Goal: Information Seeking & Learning: Check status

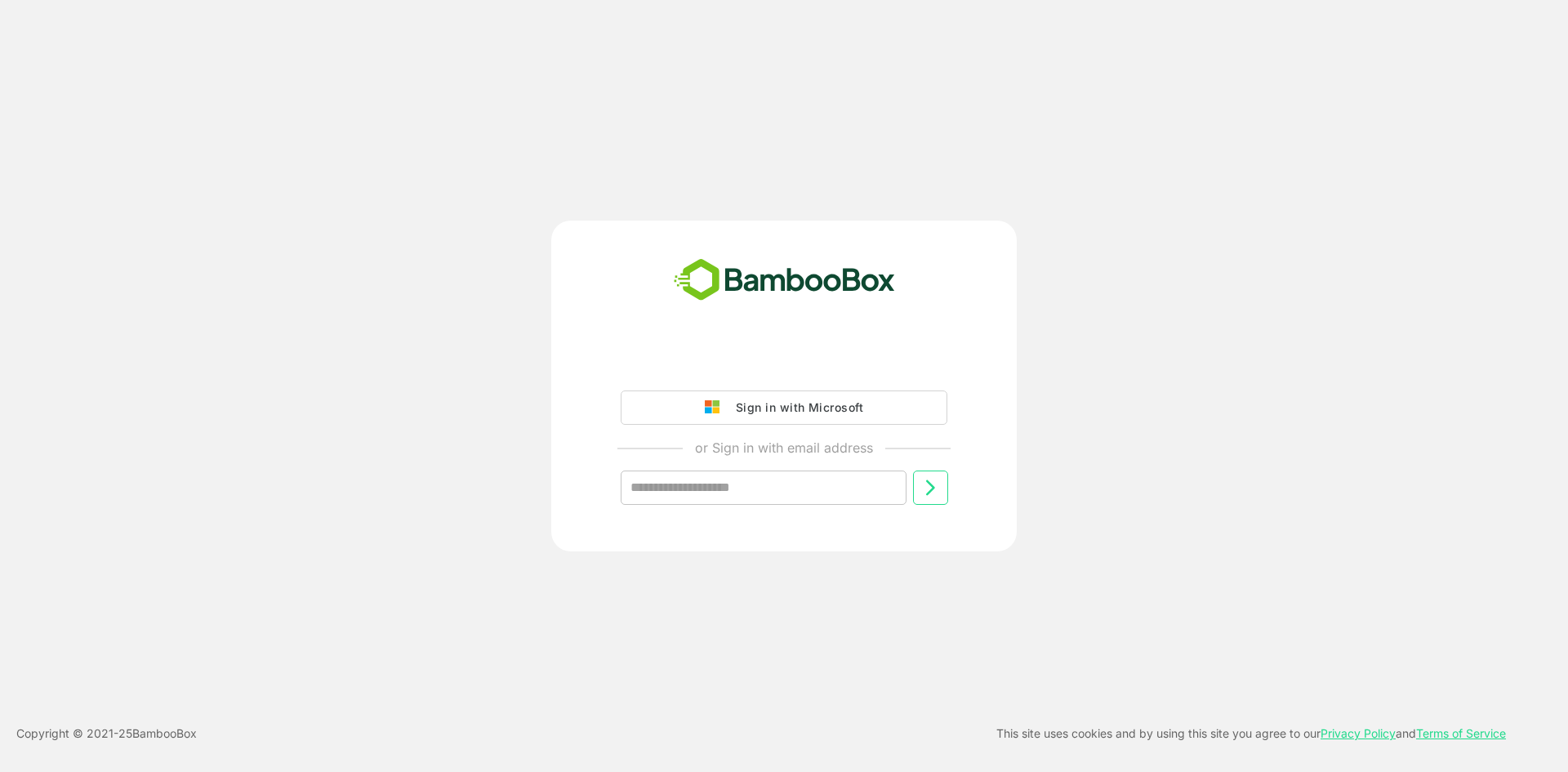
click at [794, 408] on div "Sign in with Microsoft" at bounding box center [795, 408] width 136 height 22
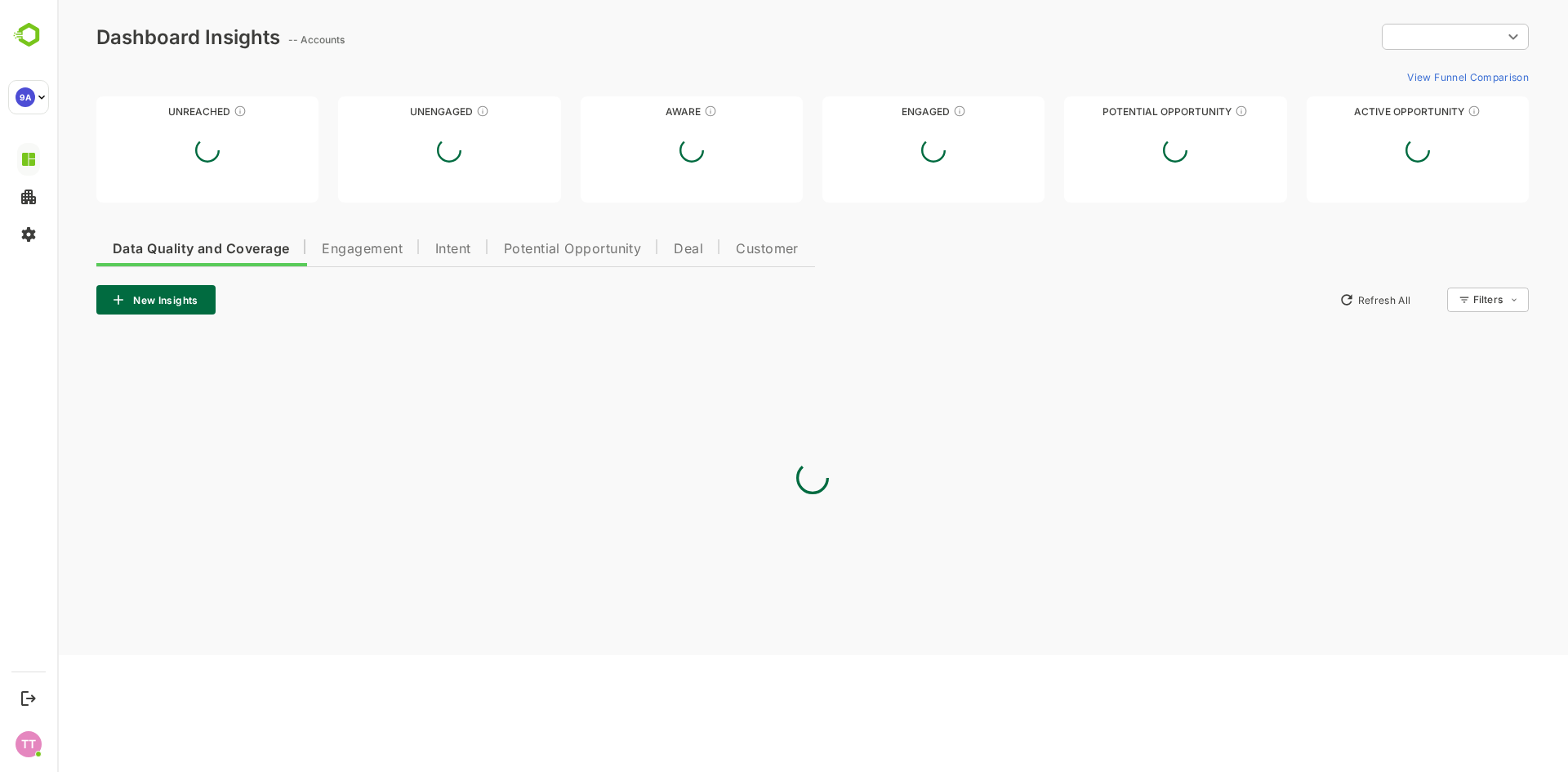
type input "**********"
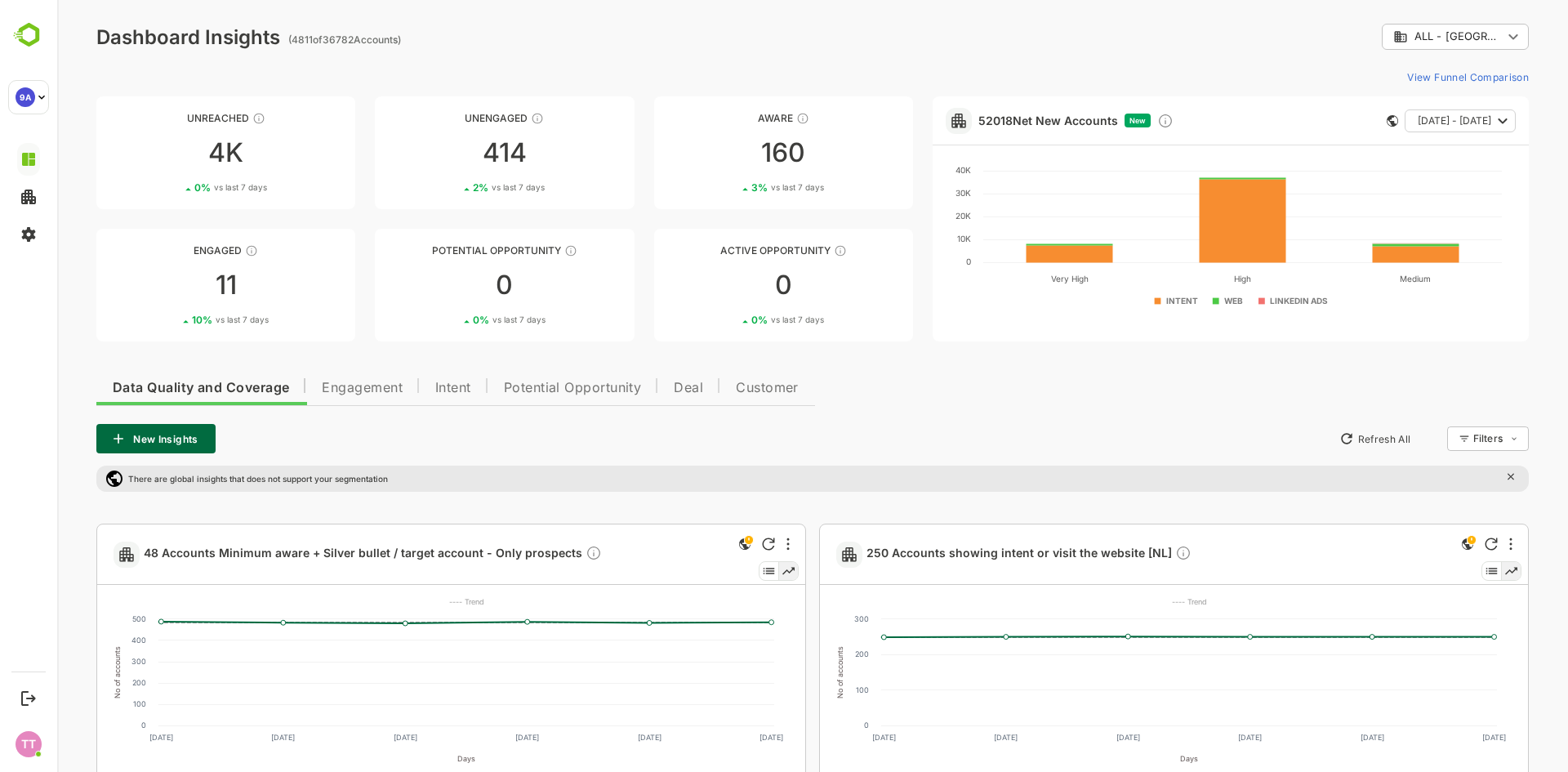
click at [432, 381] on button "Intent" at bounding box center [453, 386] width 69 height 40
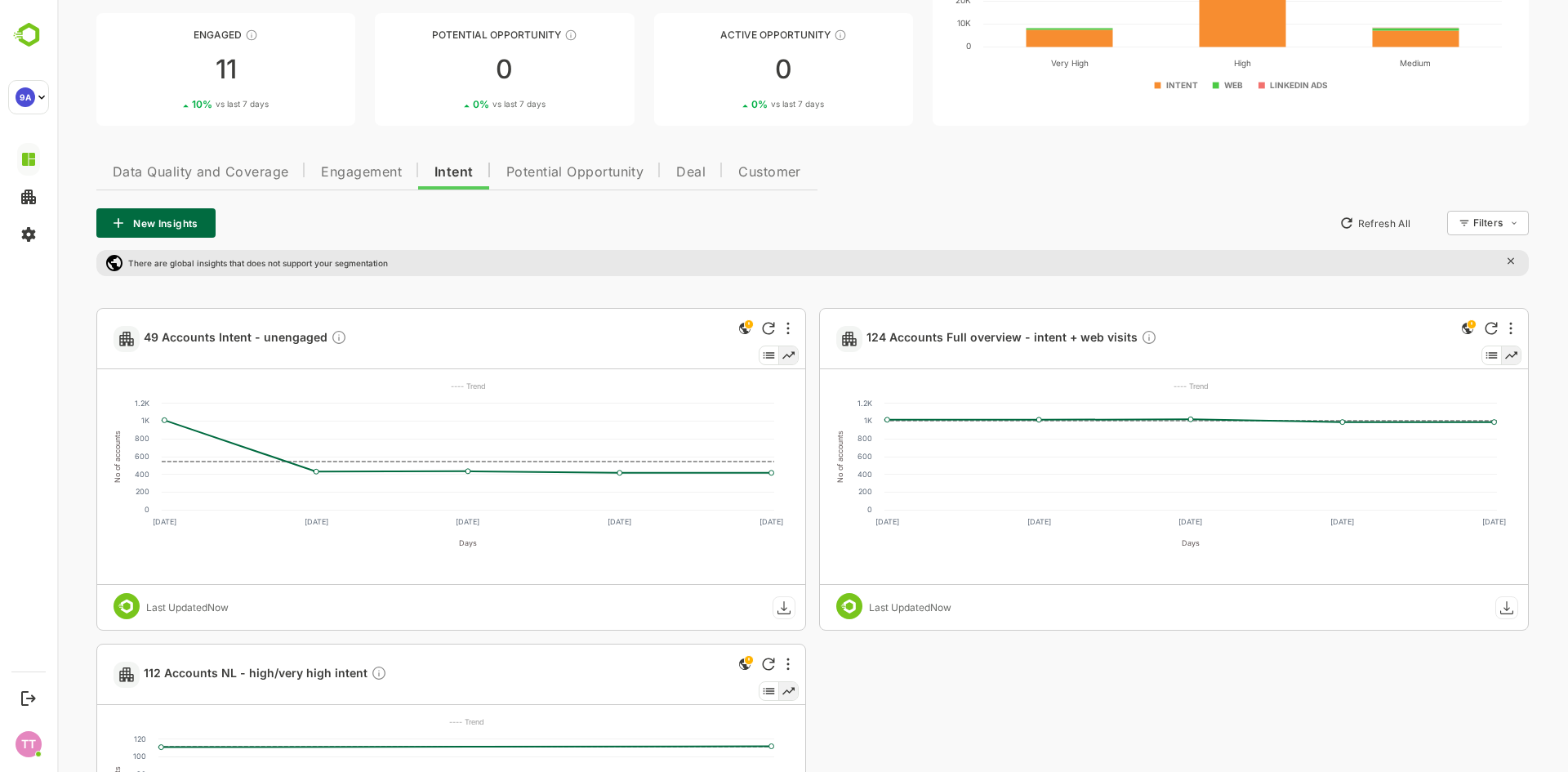
scroll to position [163, 0]
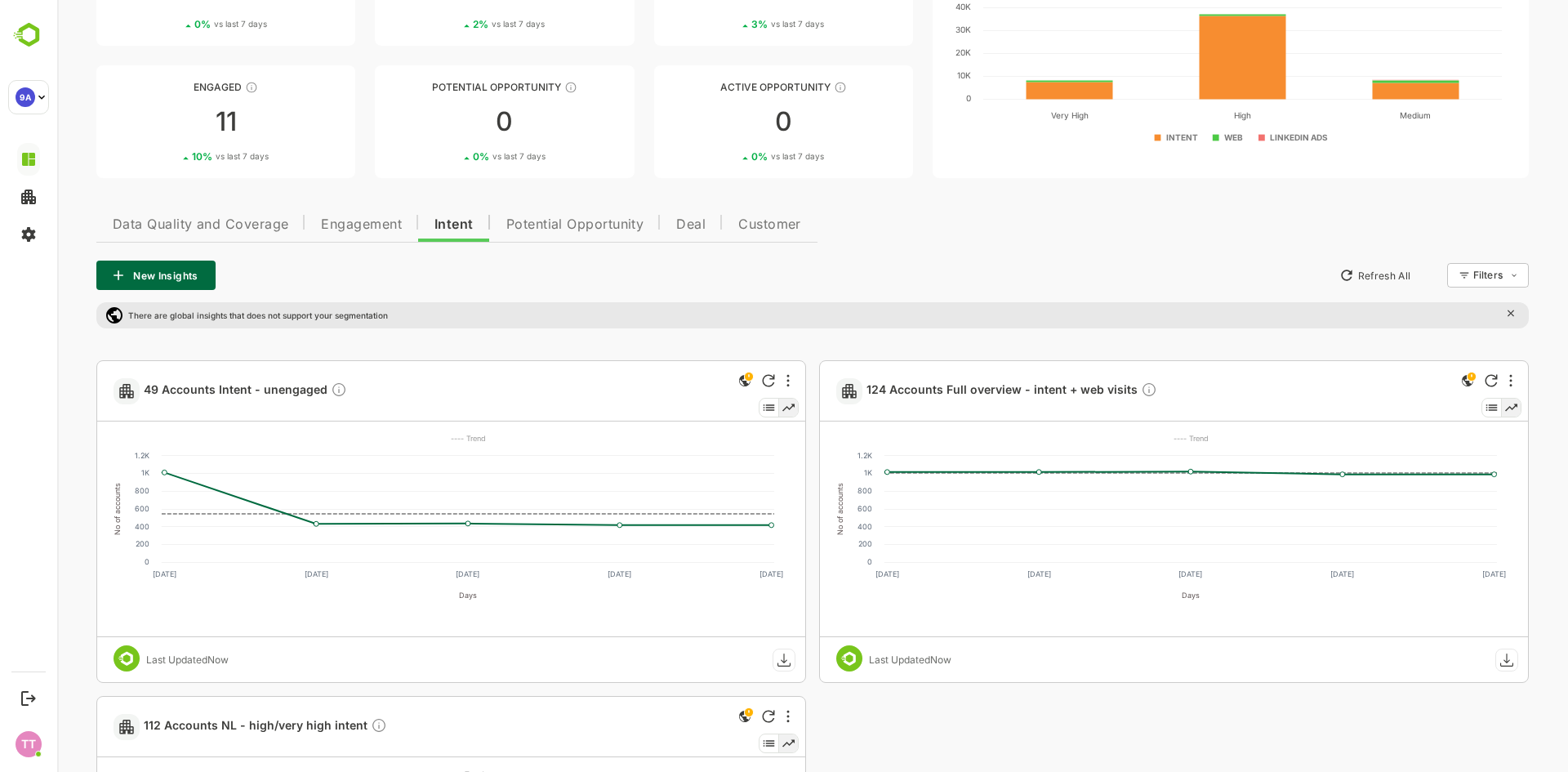
click at [330, 229] on span "Engagement" at bounding box center [361, 225] width 81 height 13
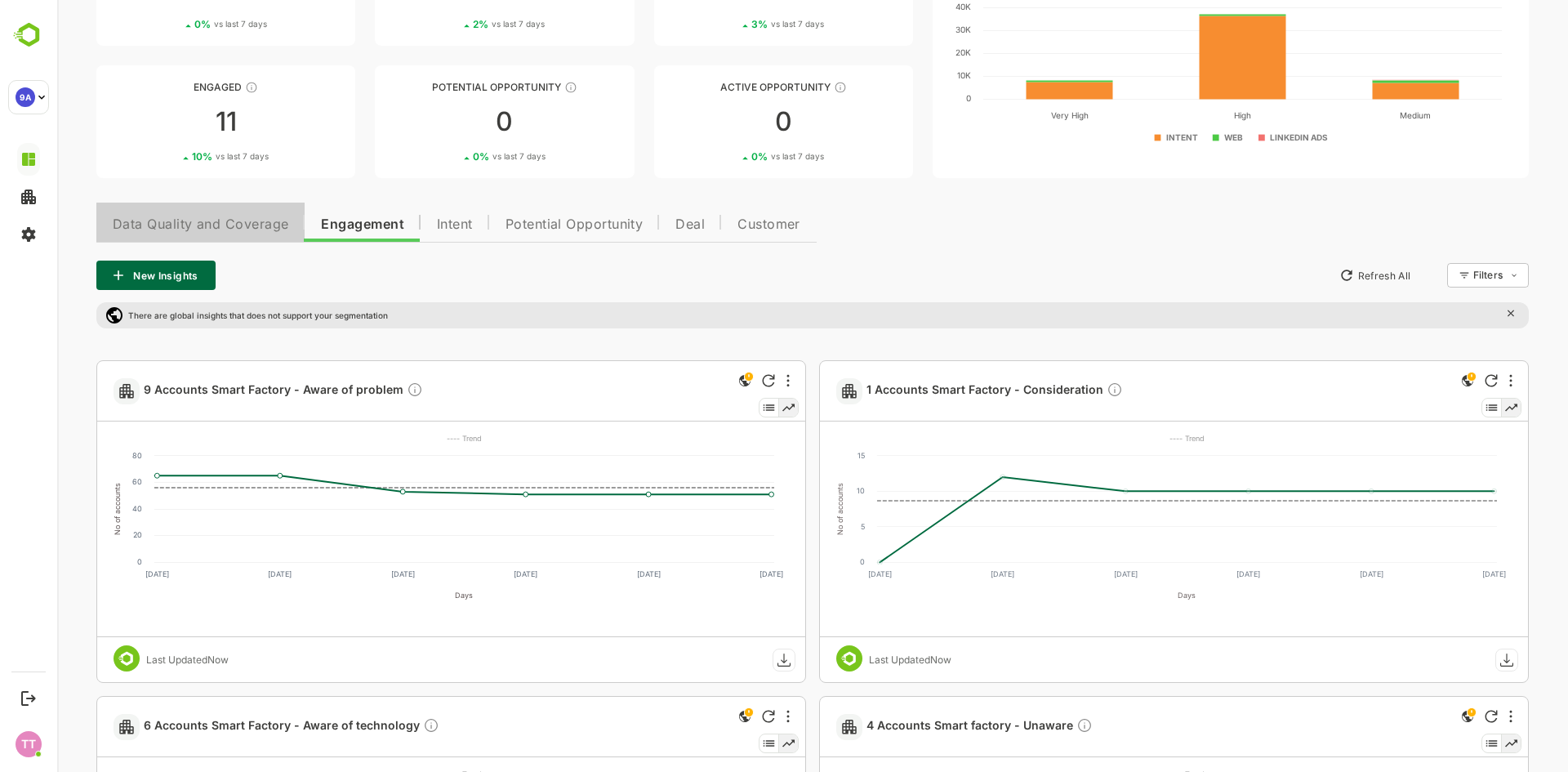
click at [218, 218] on span "Data Quality and Coverage" at bounding box center [200, 225] width 175 height 13
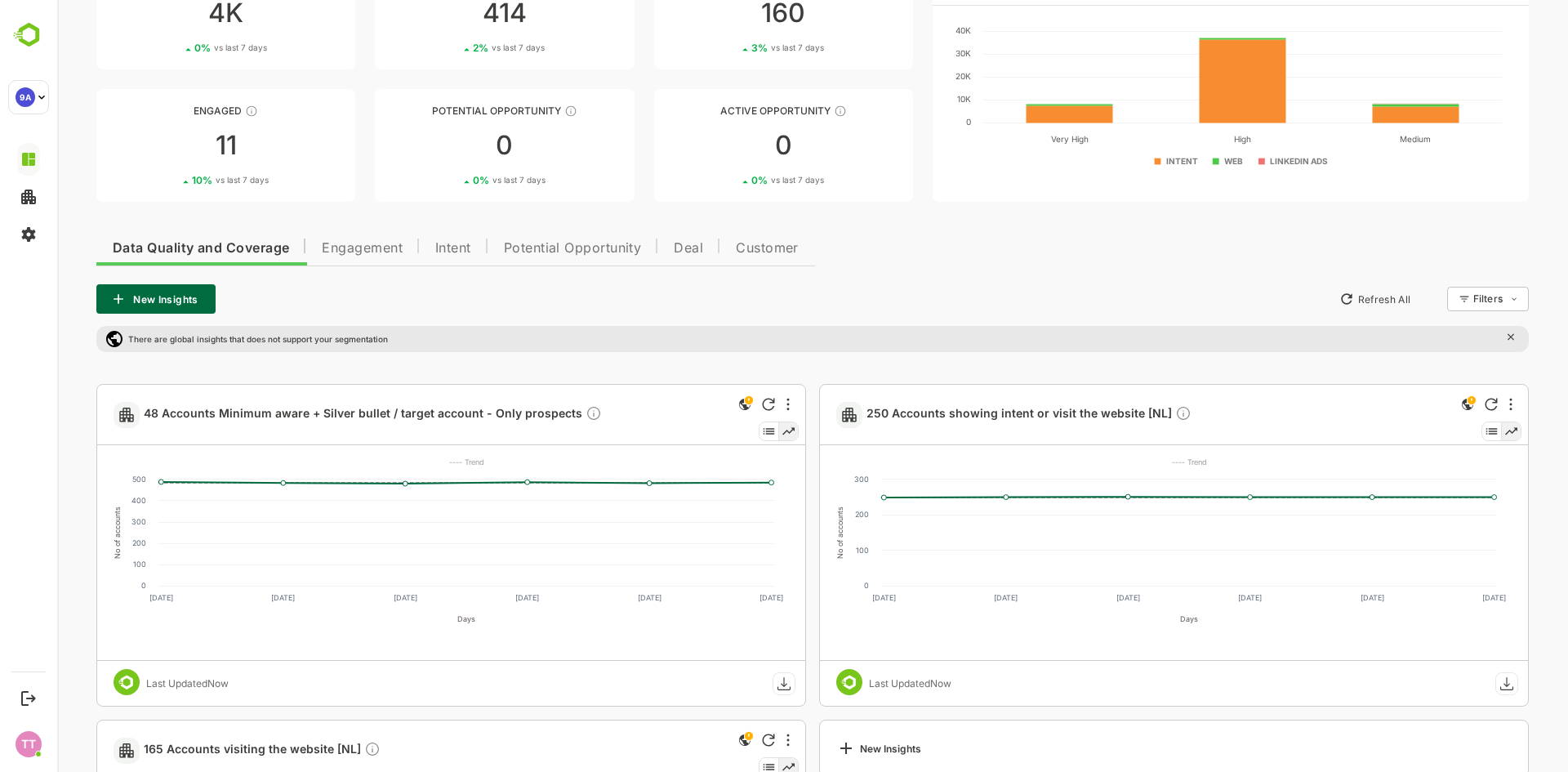
scroll to position [0, 0]
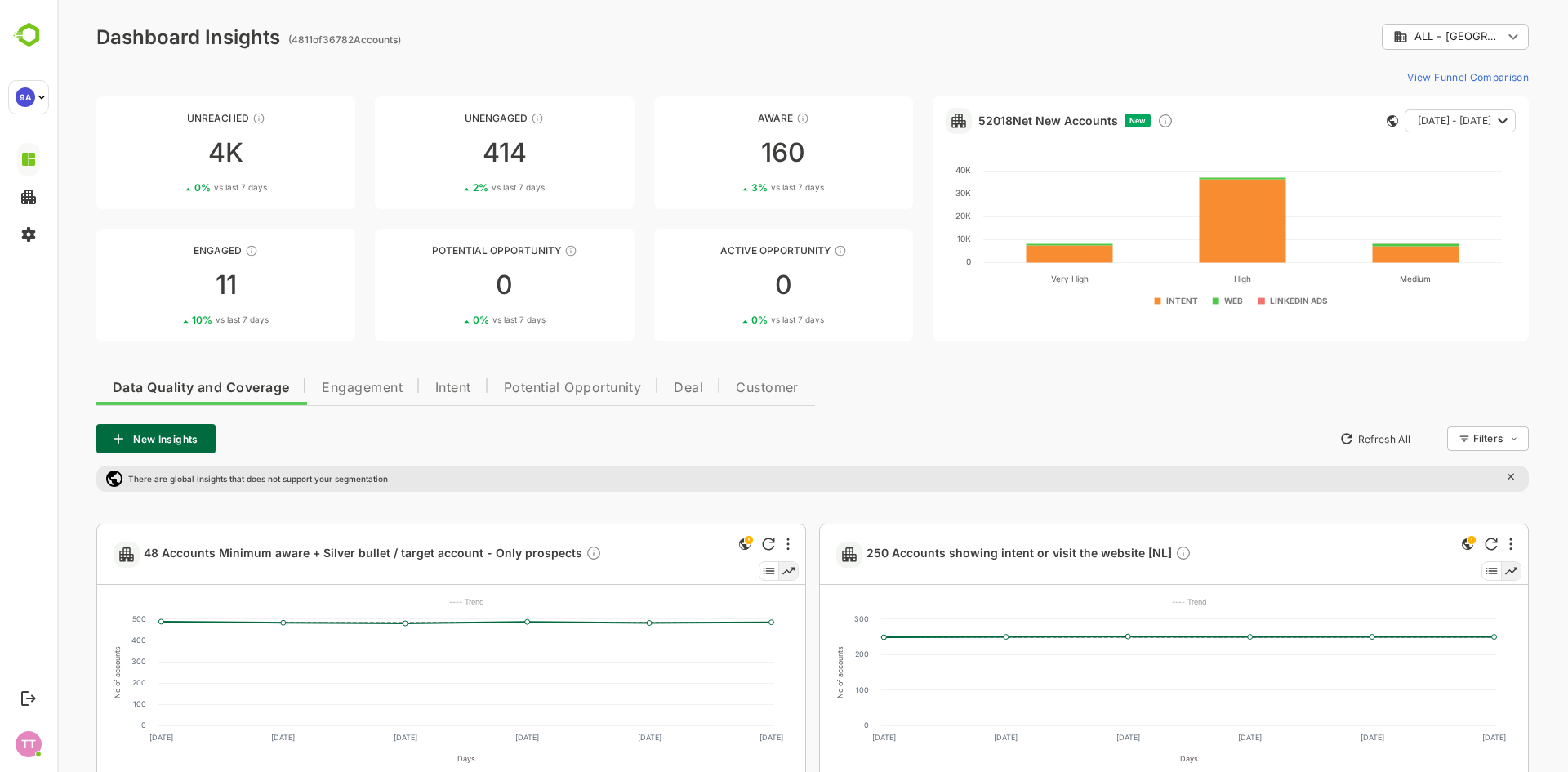
click at [340, 396] on button "Engagement" at bounding box center [362, 386] width 113 height 40
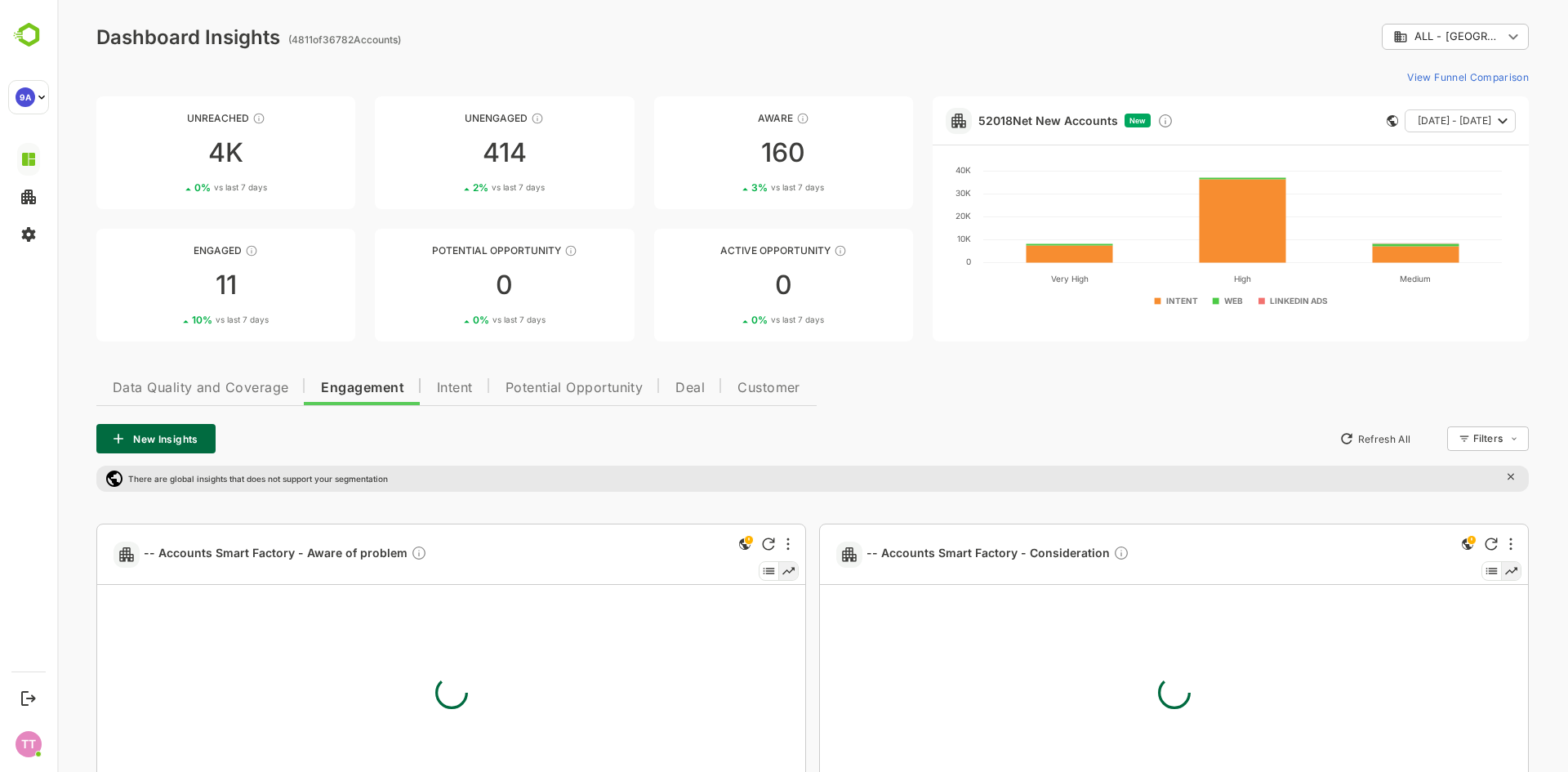
click at [220, 391] on span "Data Quality and Coverage" at bounding box center [200, 388] width 175 height 13
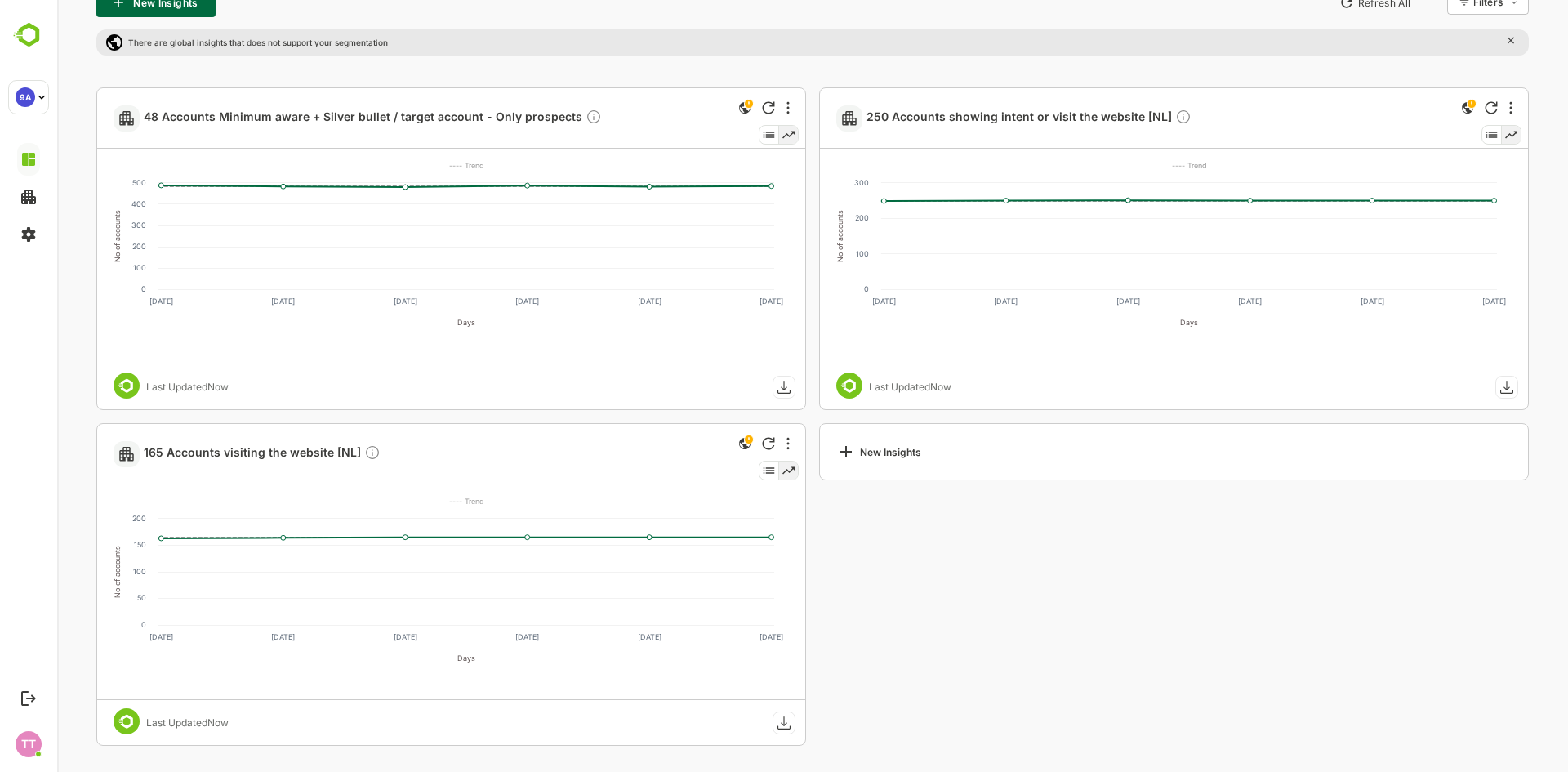
scroll to position [27, 0]
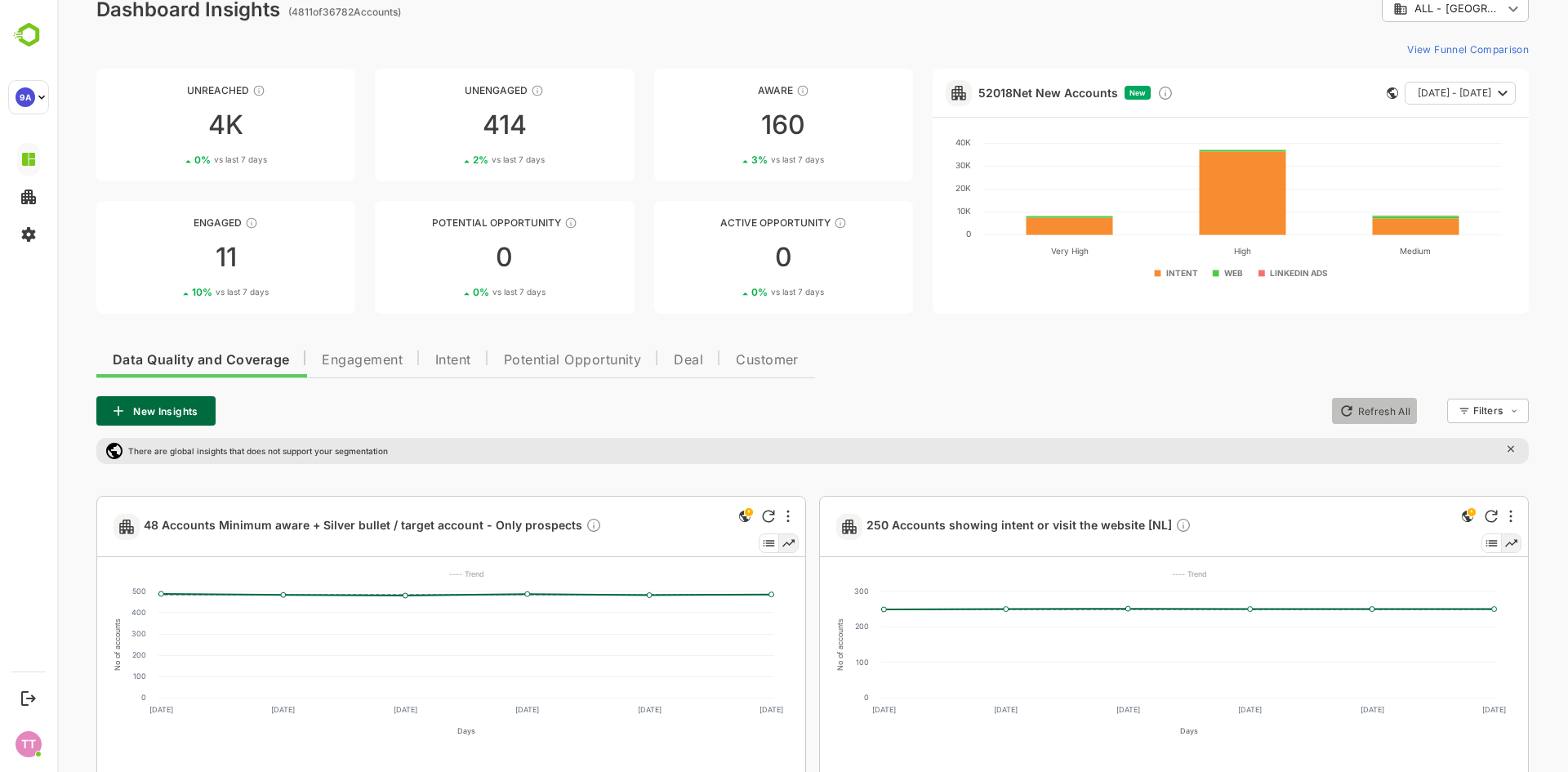
click at [1358, 409] on button "Refresh All" at bounding box center [1374, 411] width 86 height 26
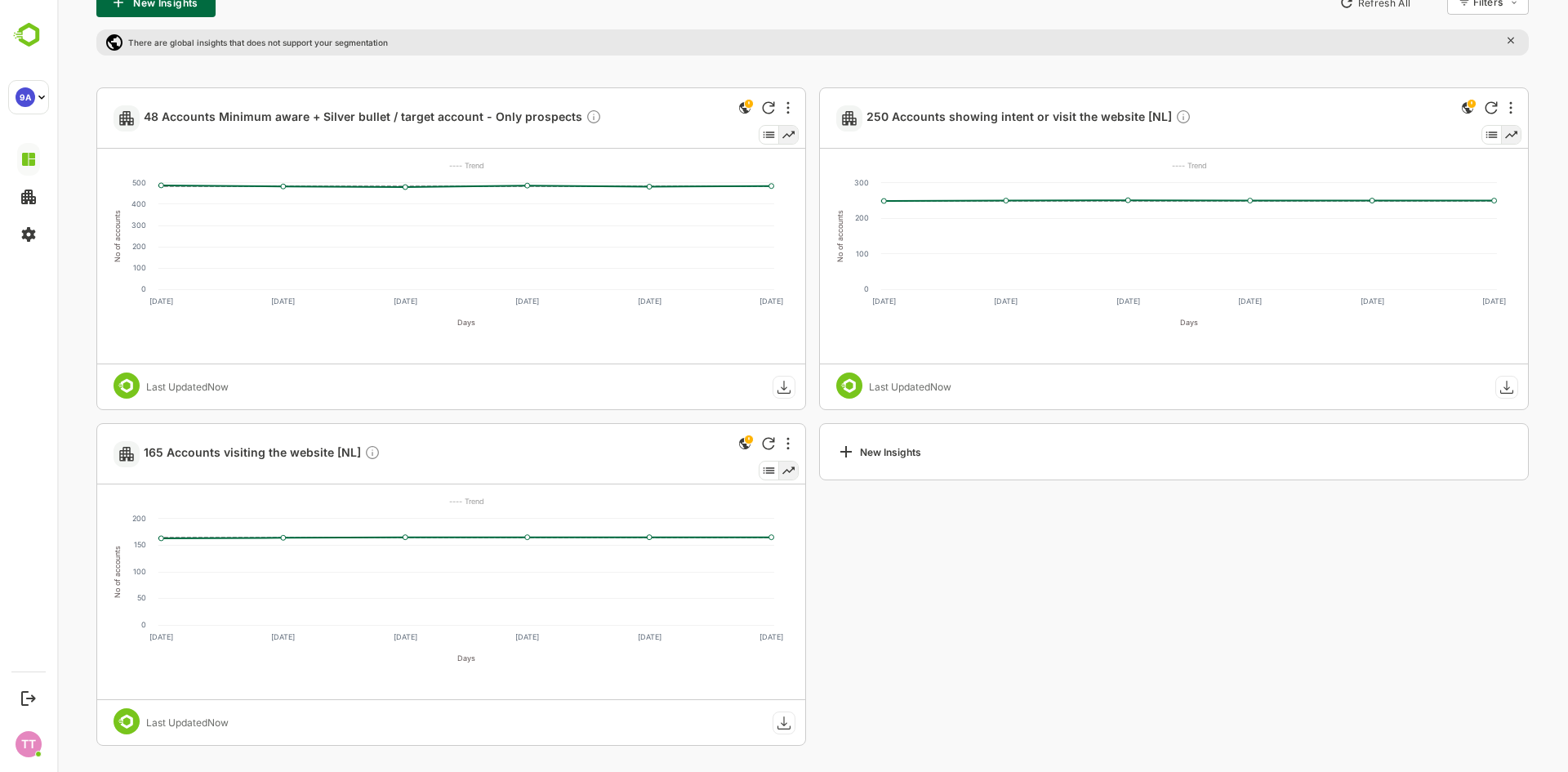
scroll to position [355, 0]
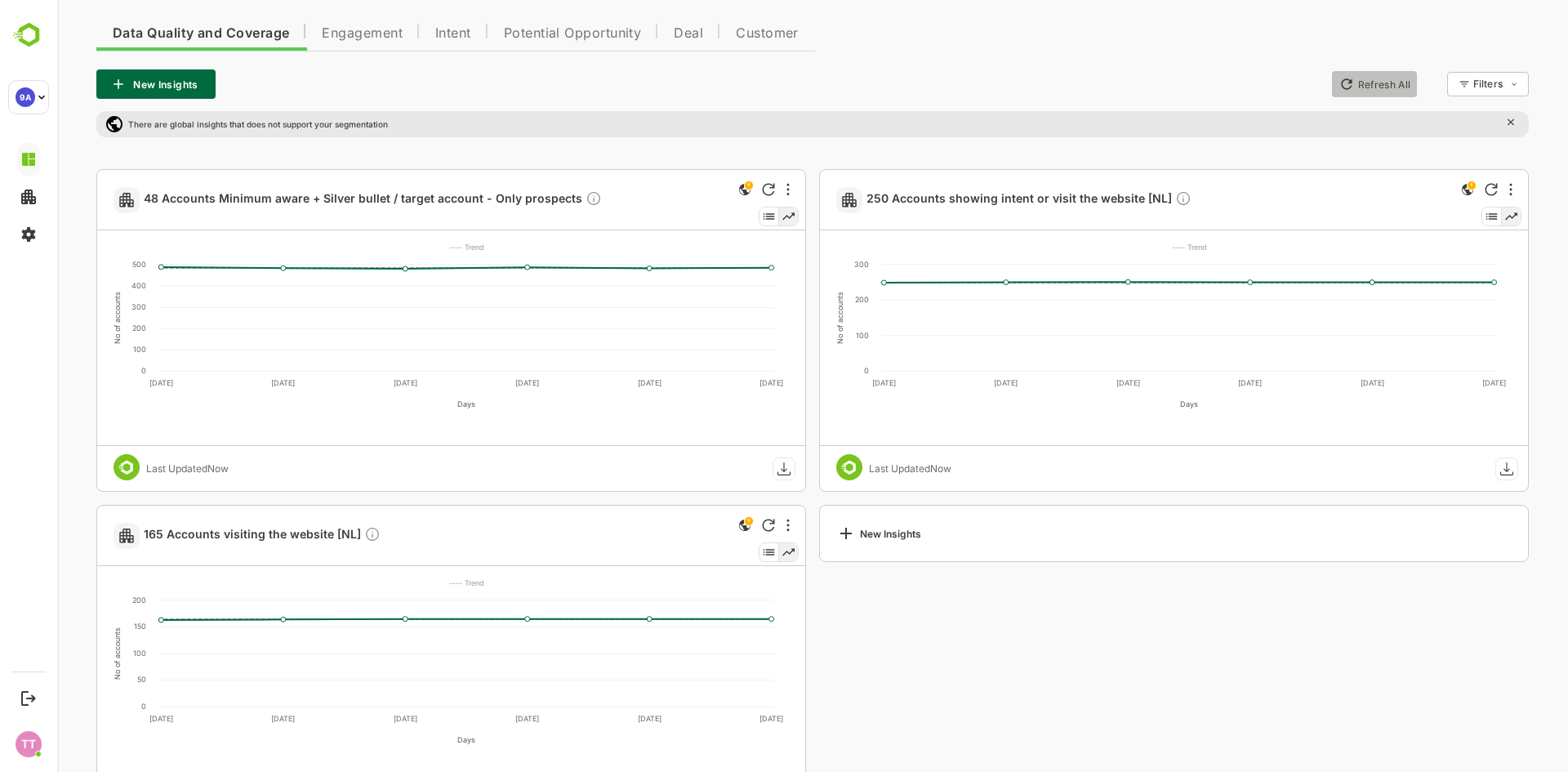
click at [1363, 87] on button "Refresh All" at bounding box center [1374, 84] width 86 height 26
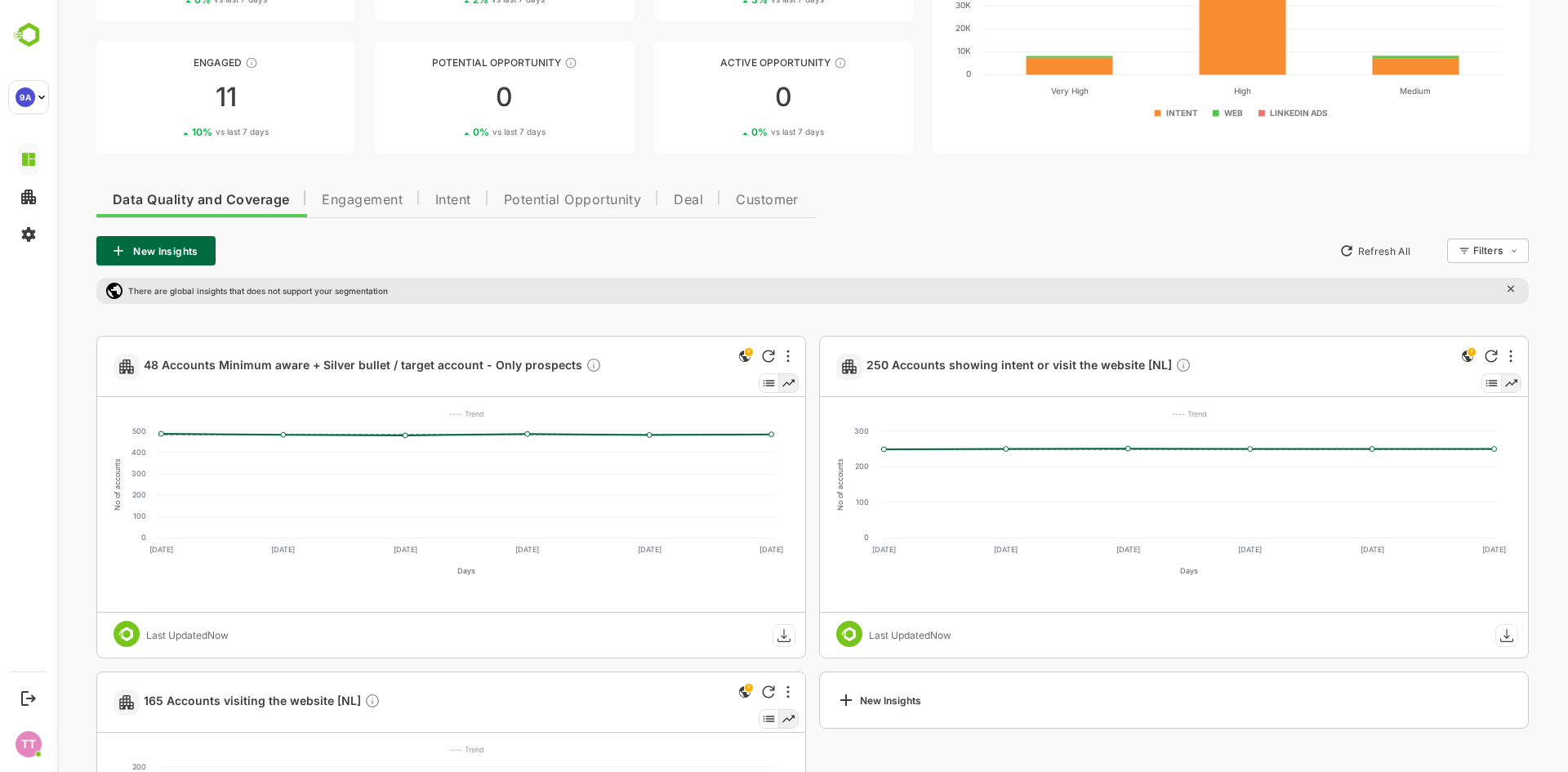
scroll to position [327, 0]
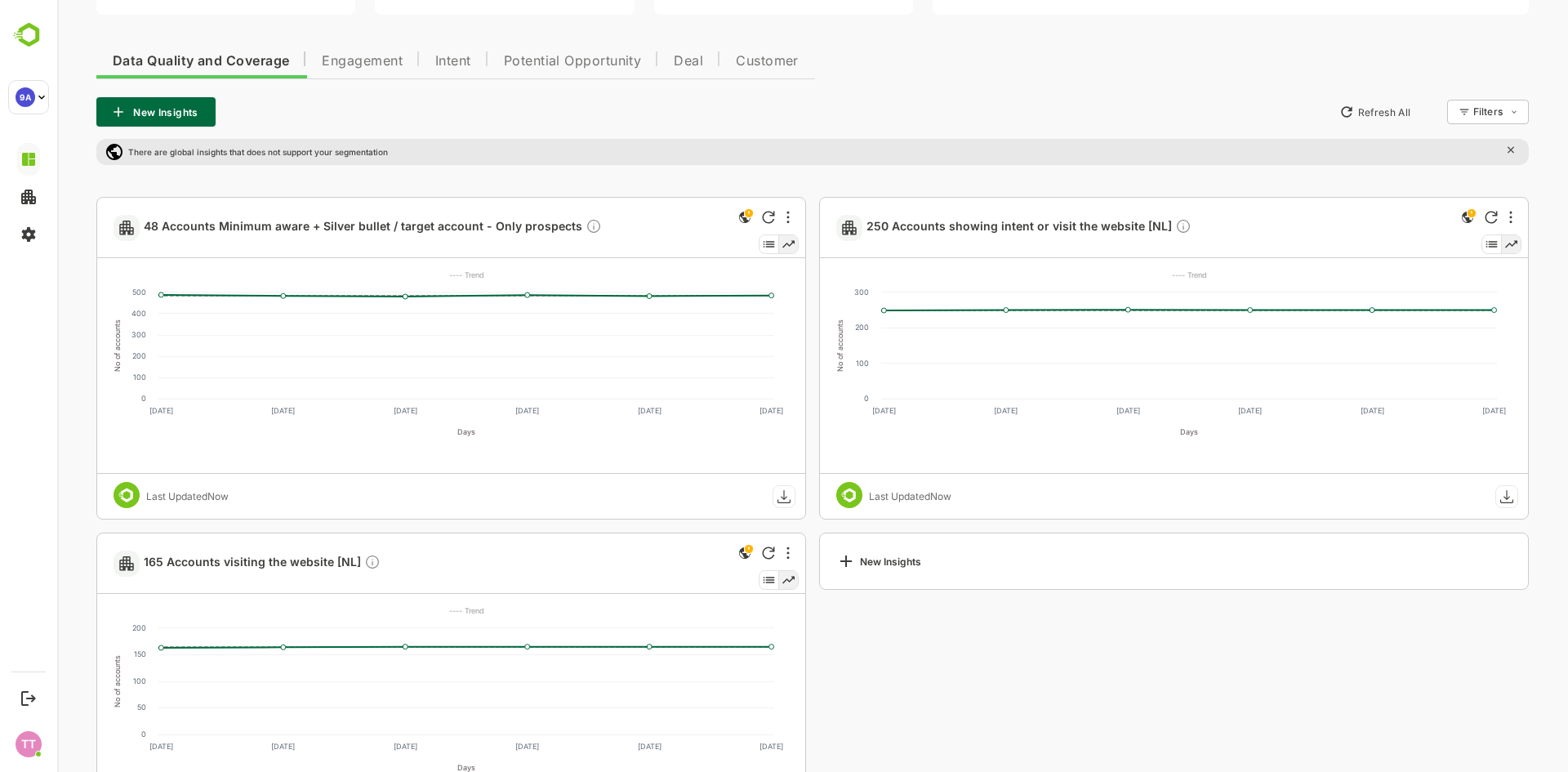
click at [1366, 100] on button "Refresh All" at bounding box center [1374, 112] width 86 height 26
click at [1364, 105] on button "Refresh All" at bounding box center [1374, 112] width 86 height 26
click at [356, 65] on span "Engagement" at bounding box center [362, 61] width 81 height 13
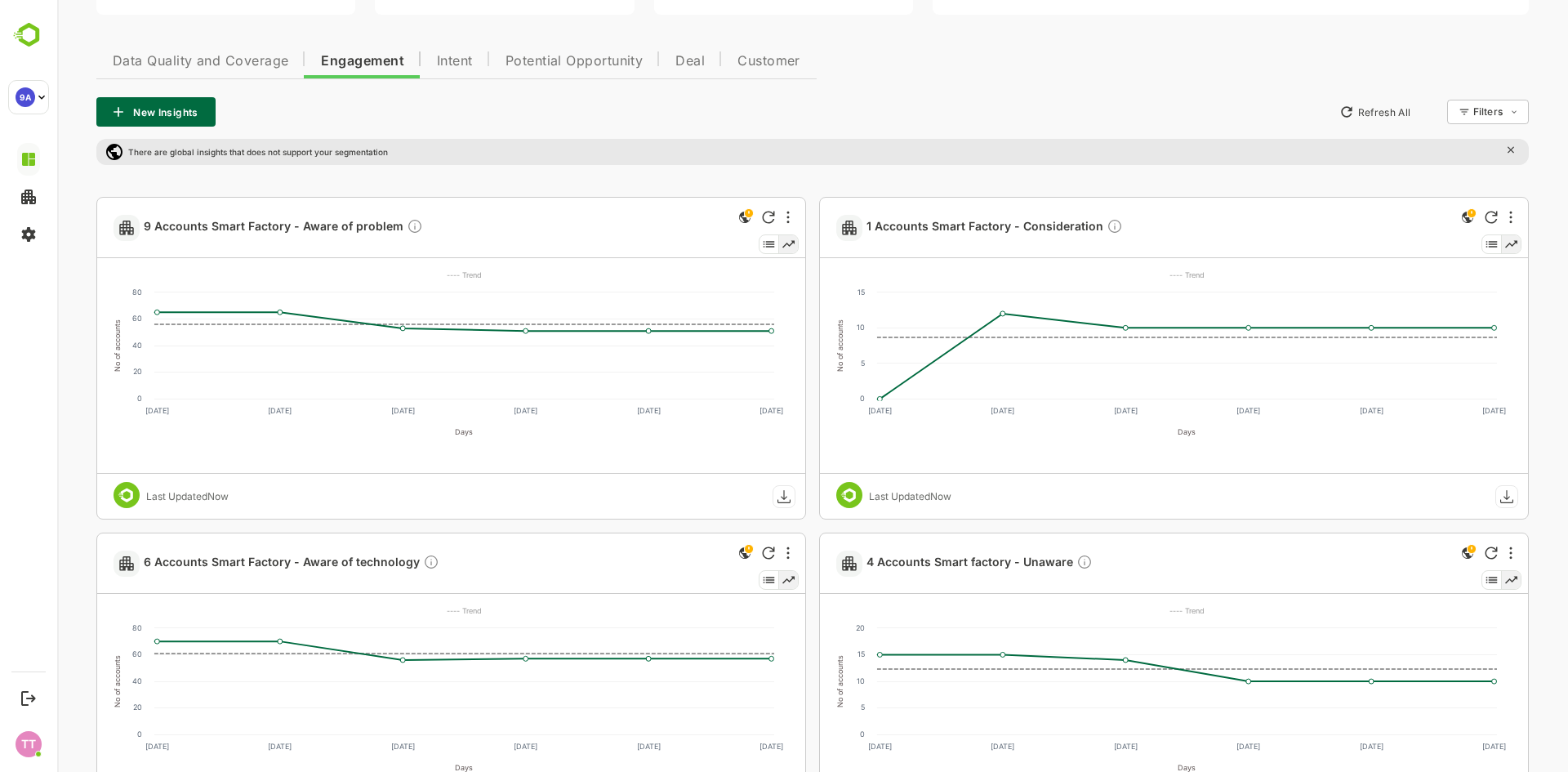
click at [451, 65] on span "Intent" at bounding box center [455, 61] width 36 height 13
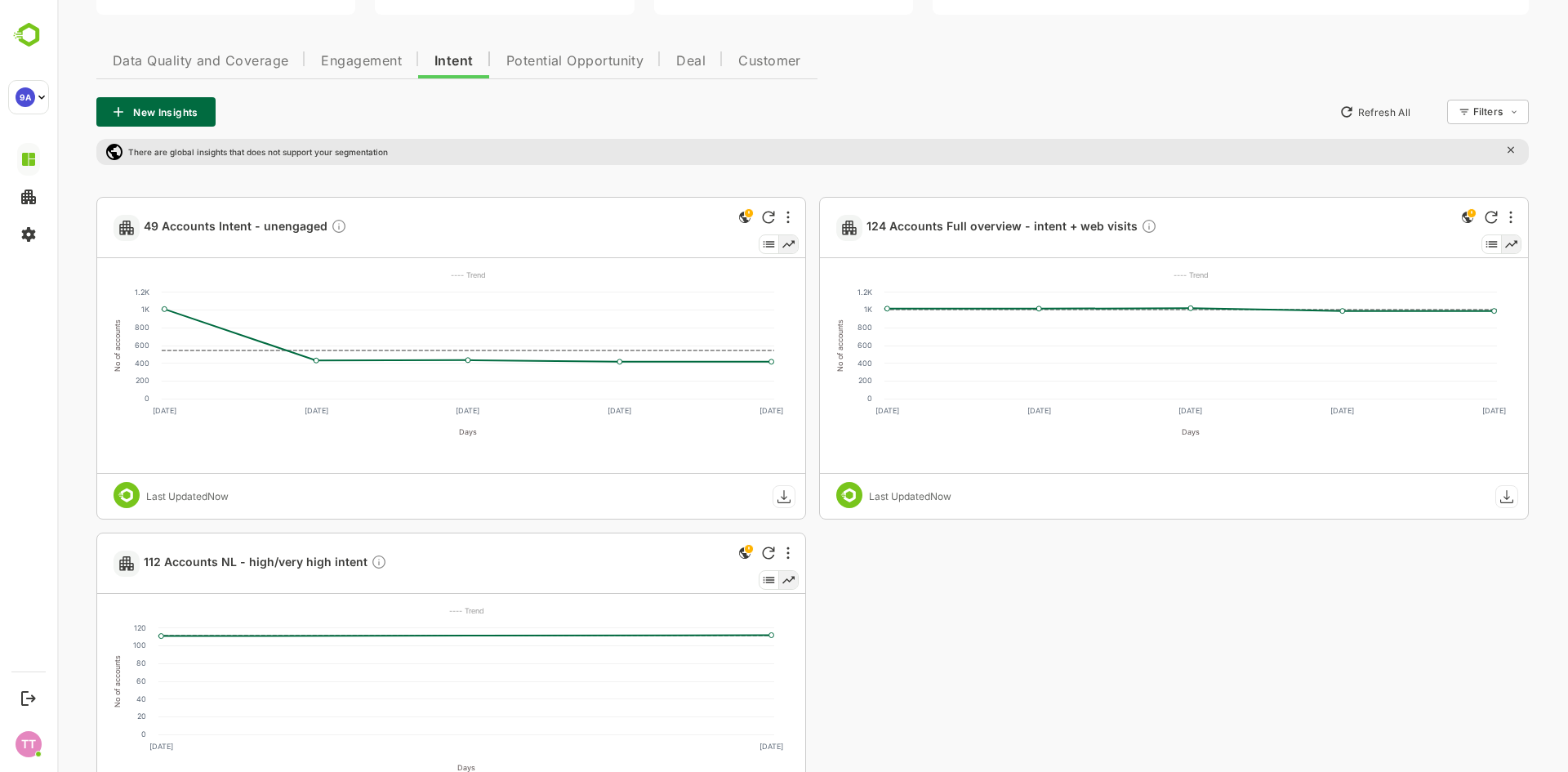
click at [1374, 116] on button "Refresh All" at bounding box center [1374, 112] width 86 height 26
click at [215, 56] on span "Data Quality and Coverage" at bounding box center [200, 61] width 175 height 13
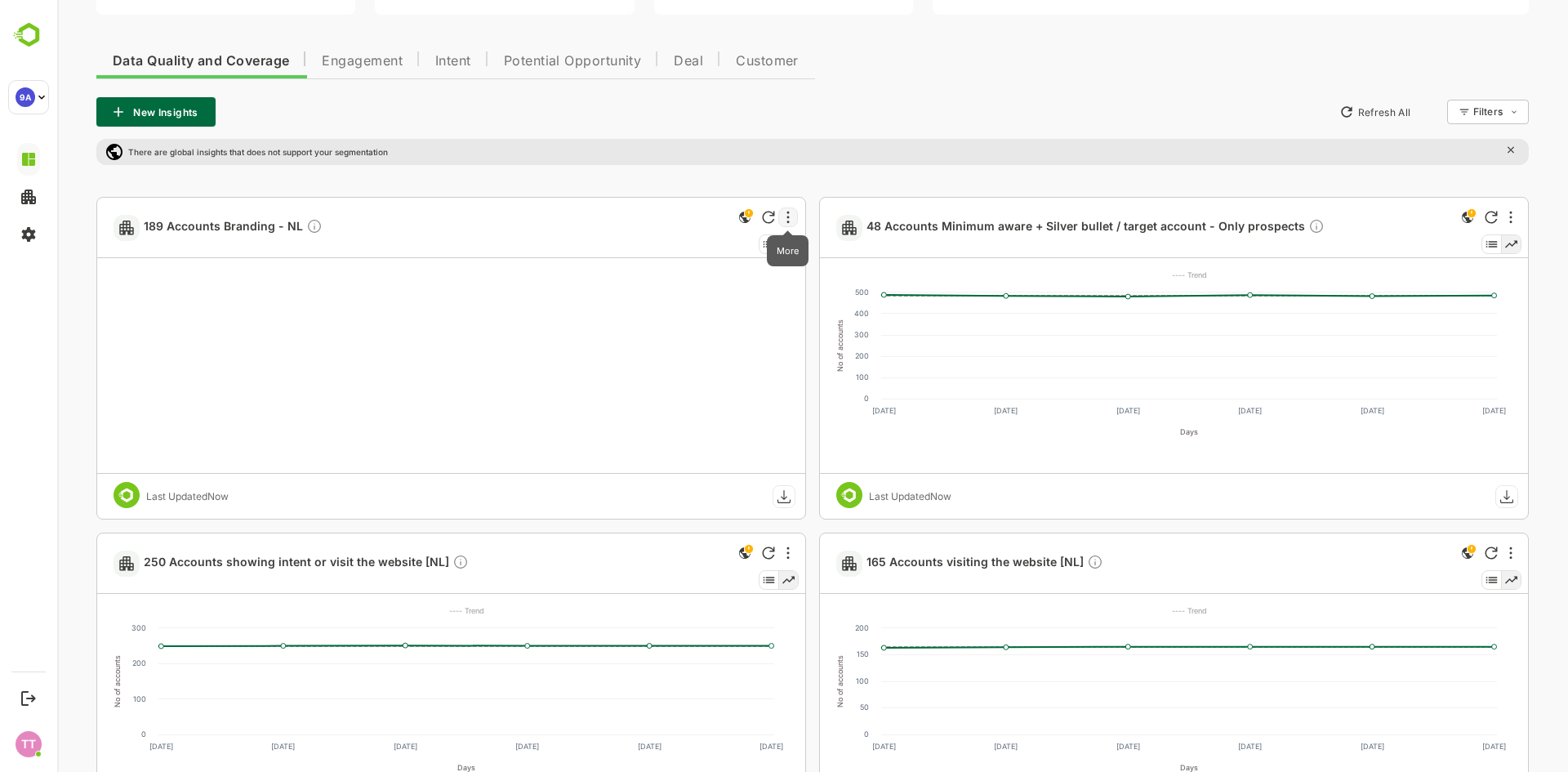
click at [788, 217] on icon "More" at bounding box center [788, 216] width 3 height 12
click at [789, 174] on div at bounding box center [812, 386] width 1510 height 772
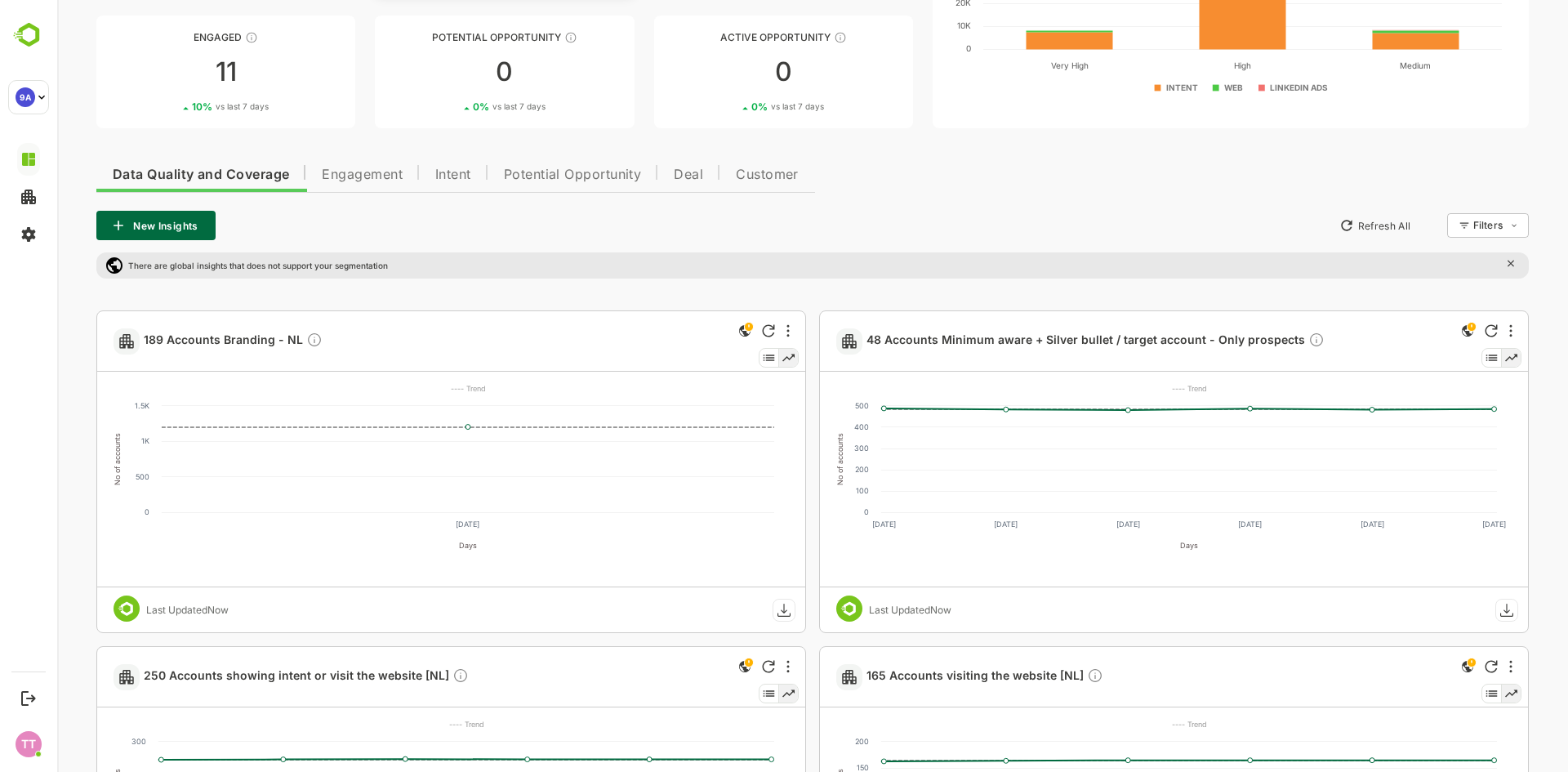
scroll to position [0, 0]
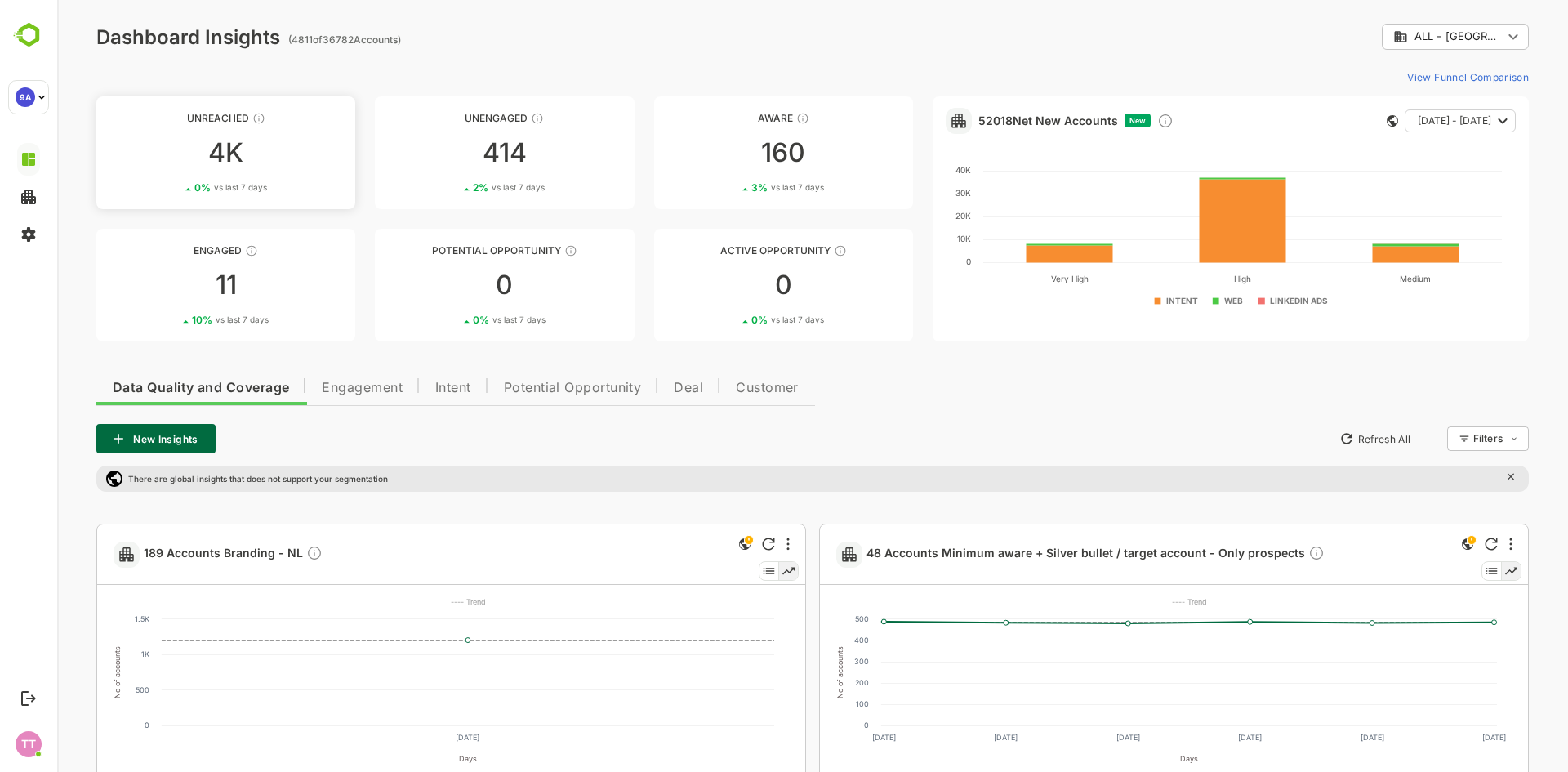
click at [280, 166] on link "Unreached 4K 0 % vs last 7 days" at bounding box center [225, 152] width 259 height 112
